Goal: Task Accomplishment & Management: Use online tool/utility

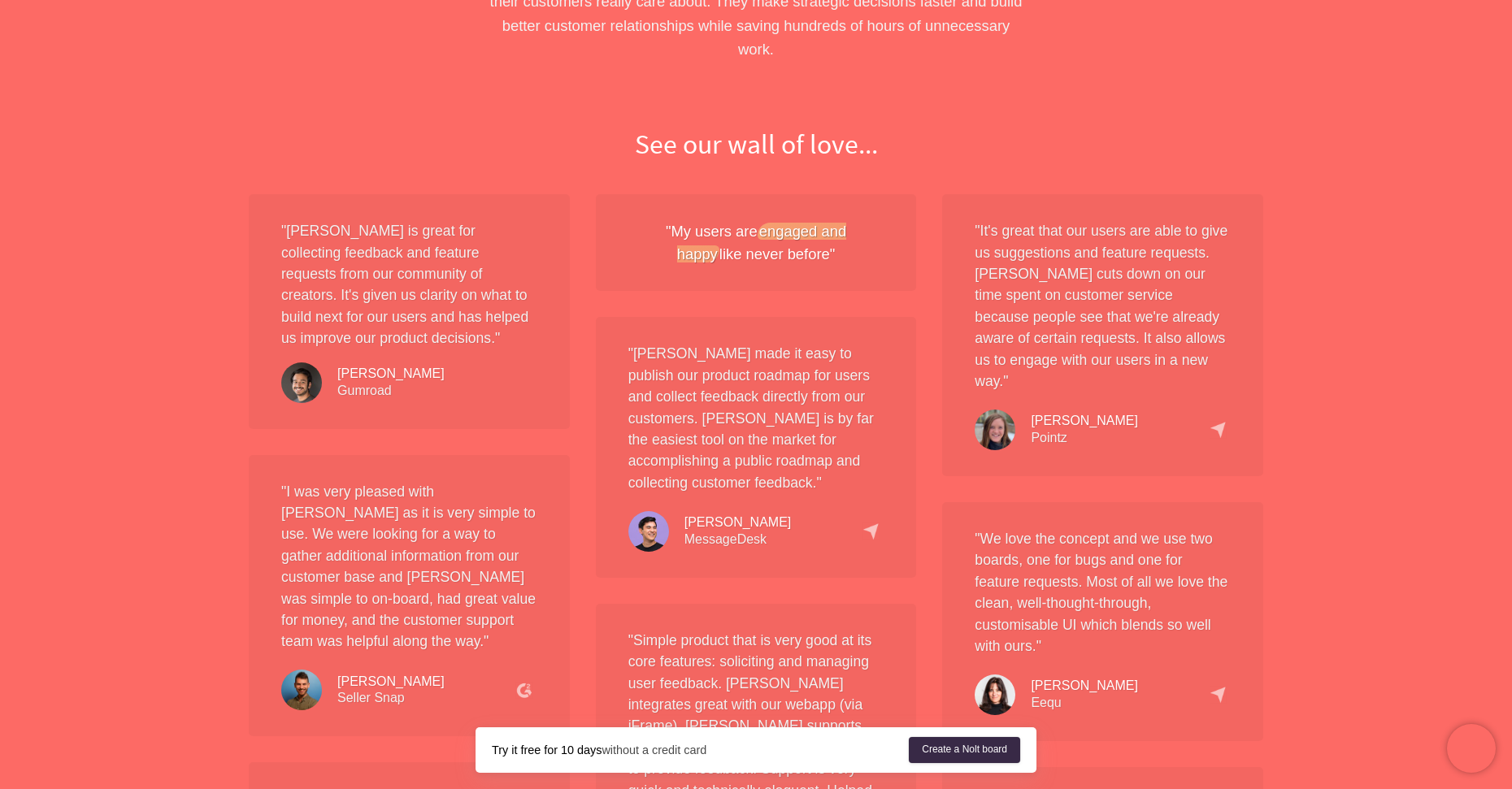
scroll to position [1382, 0]
